Goal: Task Accomplishment & Management: Use online tool/utility

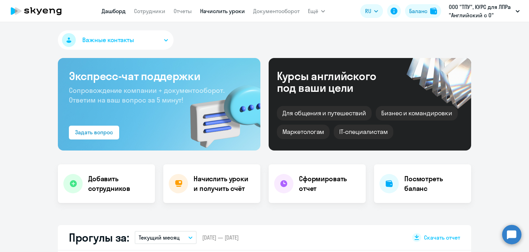
click at [231, 9] on link "Начислить уроки" at bounding box center [222, 11] width 45 height 7
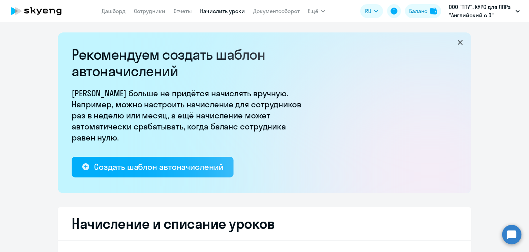
select select "10"
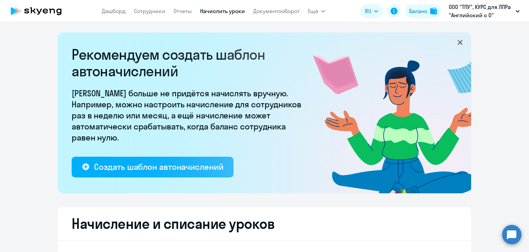
click at [271, 6] on nav "[PERSON_NAME] Отчеты Начислить уроки Документооборот" at bounding box center [201, 11] width 198 height 14
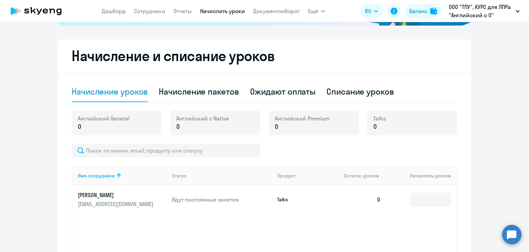
scroll to position [207, 0]
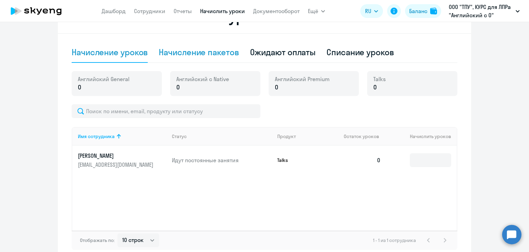
click at [208, 53] on div "Начисление пакетов" at bounding box center [199, 52] width 80 height 11
select select "10"
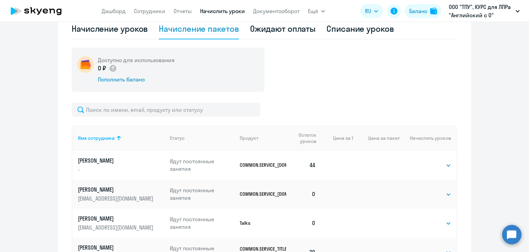
scroll to position [303, 0]
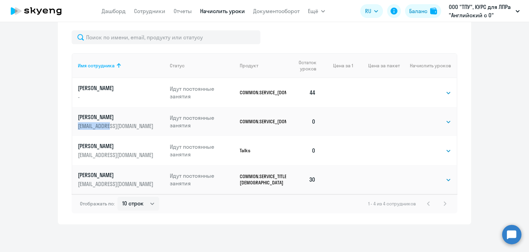
drag, startPoint x: 72, startPoint y: 124, endPoint x: 118, endPoint y: 126, distance: 46.2
click at [118, 126] on td "[PERSON_NAME] [EMAIL_ADDRESS][DOMAIN_NAME]" at bounding box center [118, 121] width 92 height 29
copy p "[EMAIL_ADDRESS][DOMAIN_NAME]"
